Goal: Book appointment/travel/reservation

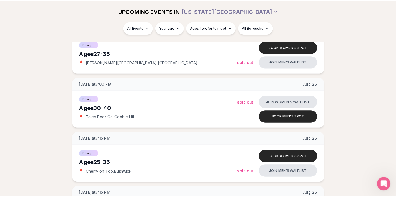
scroll to position [578, 0]
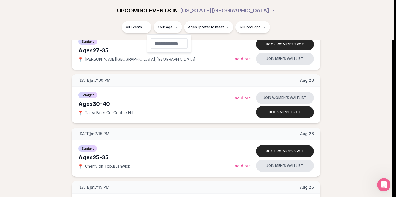
type input "**"
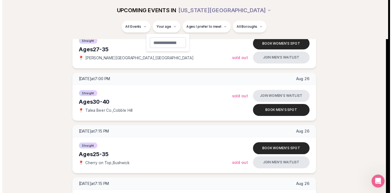
scroll to position [83, 0]
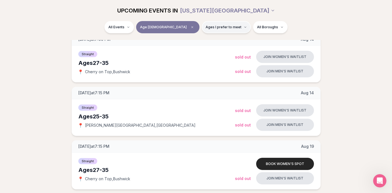
click at [206, 29] on span "Ages I prefer to meet" at bounding box center [224, 27] width 36 height 4
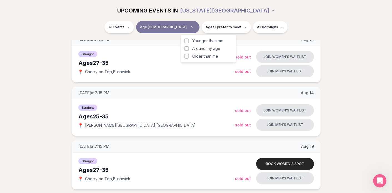
click at [209, 48] on span "Around my age" at bounding box center [206, 49] width 28 height 6
click at [189, 48] on button "Around my age" at bounding box center [186, 48] width 4 height 4
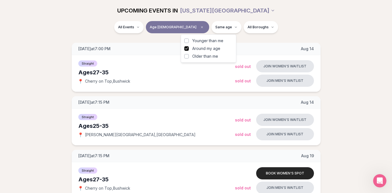
click at [207, 48] on span "Around my age" at bounding box center [206, 49] width 28 height 6
click at [189, 48] on button "Around my age" at bounding box center [186, 48] width 4 height 4
click at [207, 48] on span "Around my age" at bounding box center [206, 49] width 28 height 6
click at [189, 48] on button "Around my age" at bounding box center [186, 48] width 4 height 4
click at [211, 31] on button "Same age" at bounding box center [226, 27] width 30 height 12
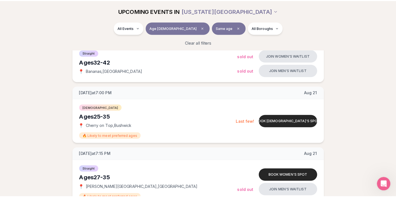
scroll to position [477, 0]
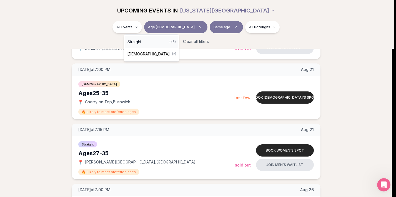
click at [152, 42] on div "Straight ( 45 )" at bounding box center [151, 42] width 53 height 12
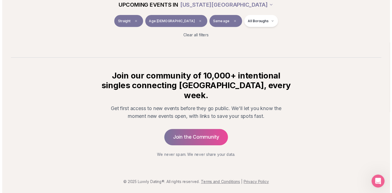
scroll to position [92, 0]
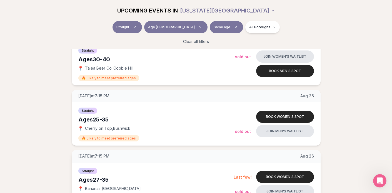
scroll to position [566, 0]
